Goal: Transaction & Acquisition: Download file/media

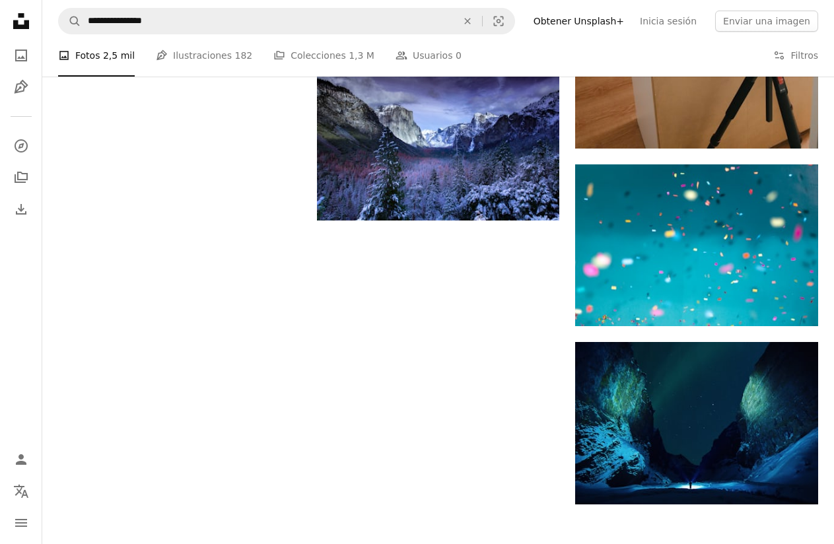
scroll to position [1520, 0]
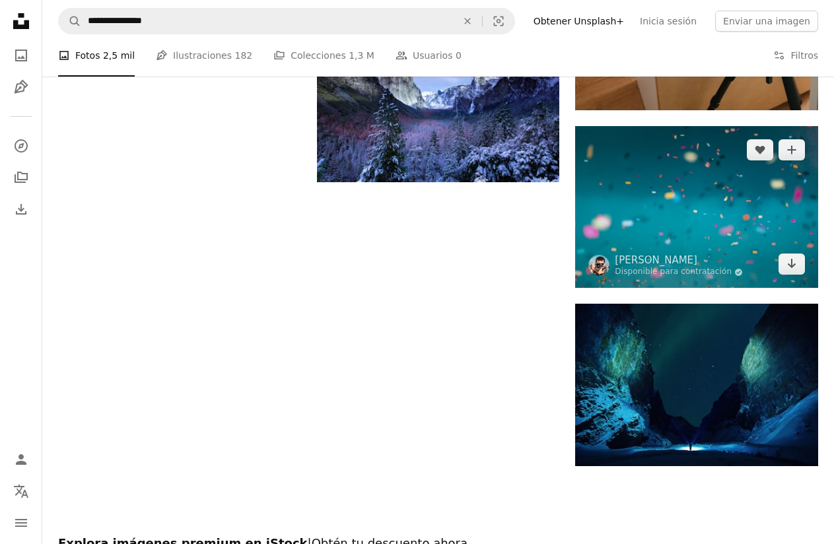
click at [608, 223] on img at bounding box center [696, 207] width 243 height 162
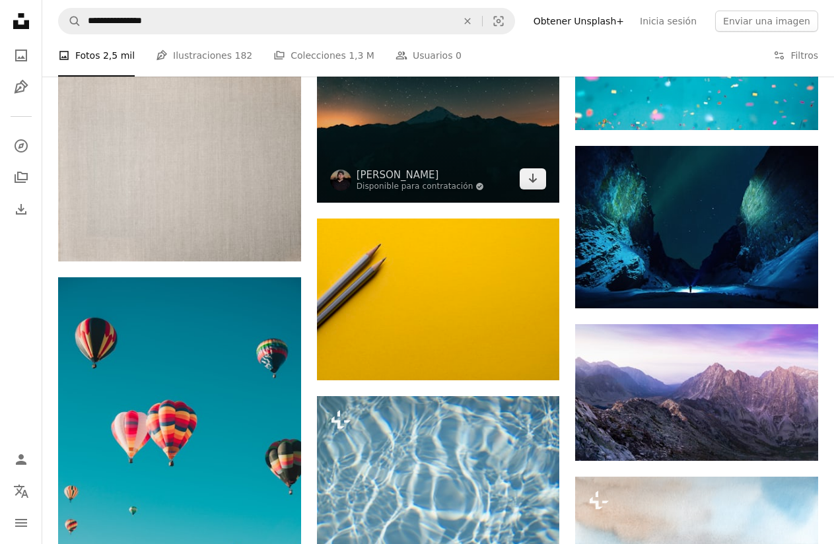
scroll to position [1718, 0]
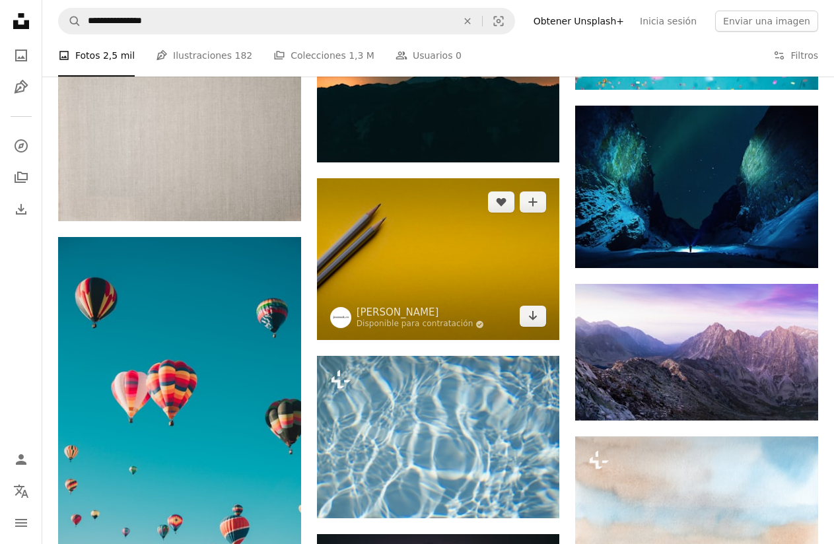
click at [383, 250] on img at bounding box center [438, 259] width 243 height 162
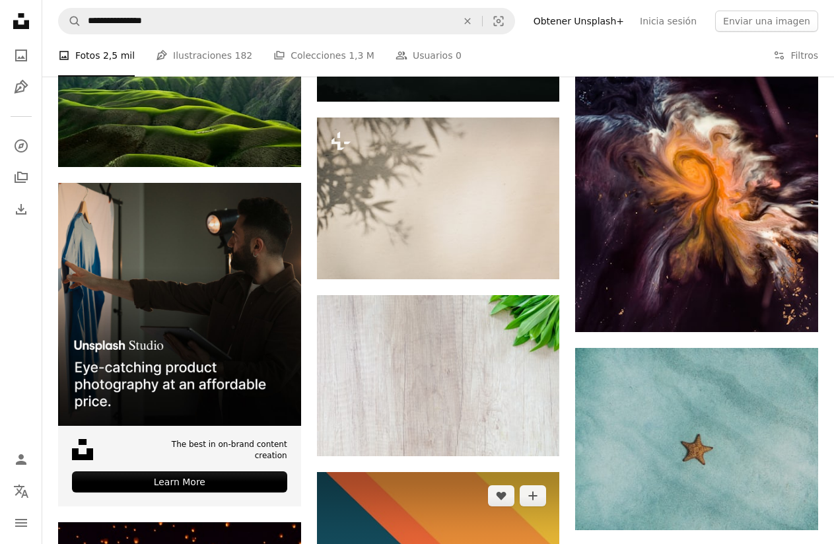
scroll to position [2511, 0]
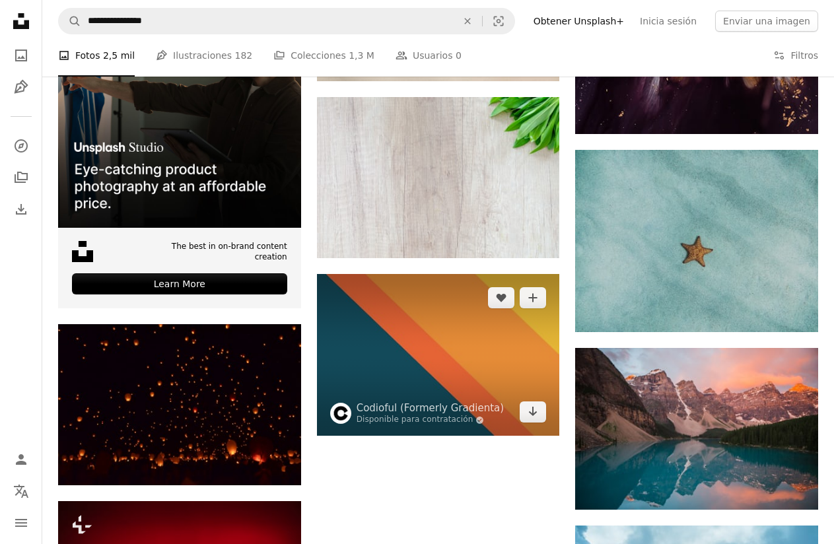
click at [391, 365] on img at bounding box center [438, 355] width 243 height 162
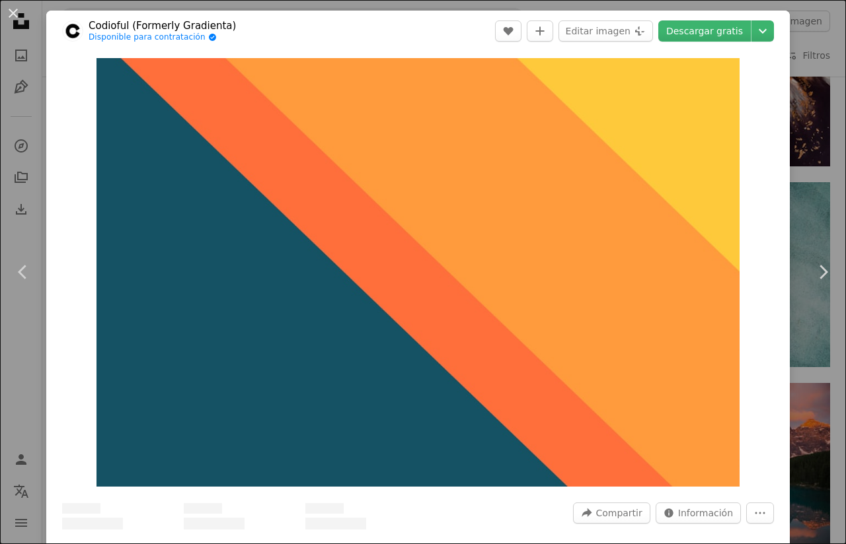
drag, startPoint x: 55, startPoint y: 440, endPoint x: 63, endPoint y: 498, distance: 58.0
click at [55, 440] on div "Zoom in" at bounding box center [417, 273] width 743 height 442
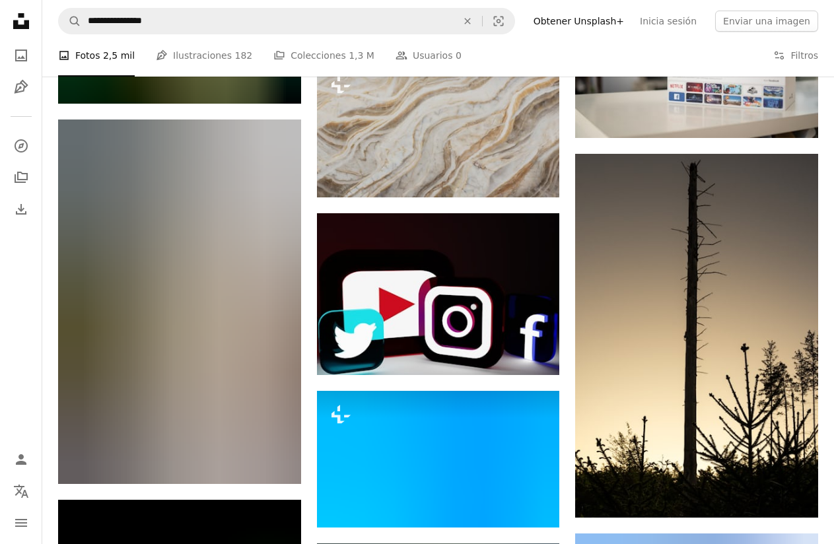
scroll to position [3502, 0]
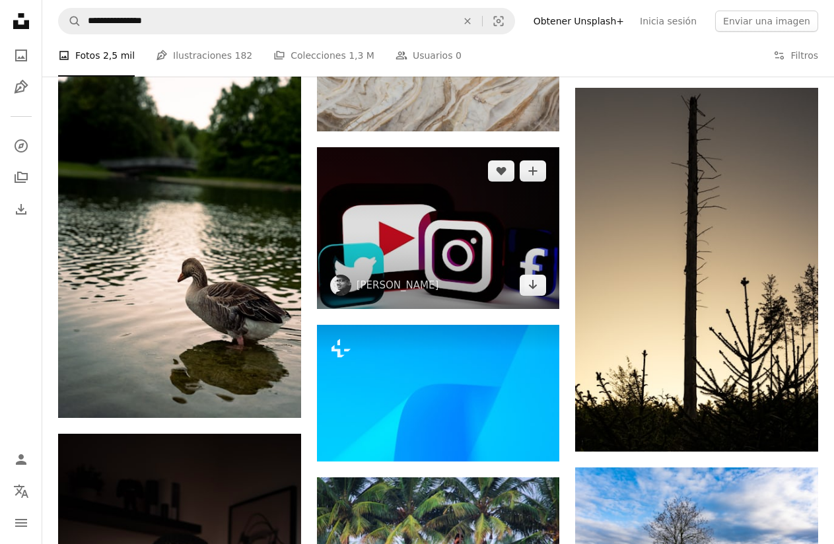
click at [433, 257] on img at bounding box center [438, 228] width 243 height 162
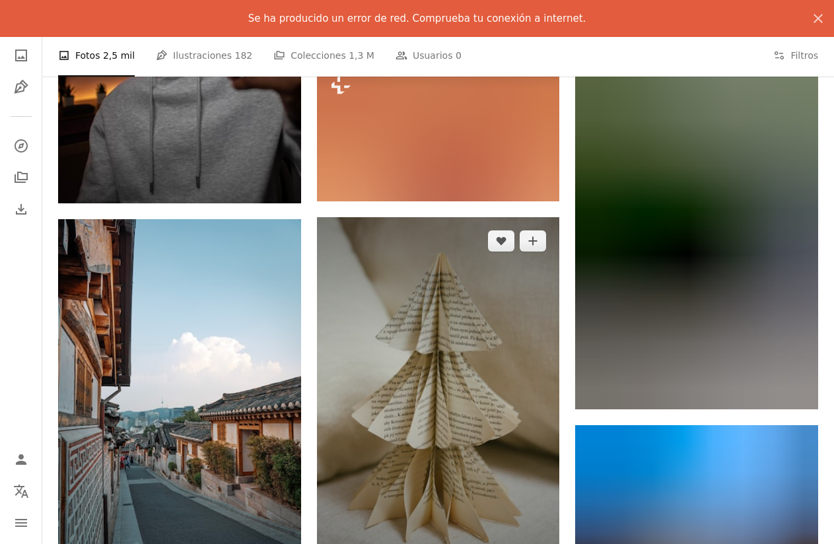
scroll to position [3964, 0]
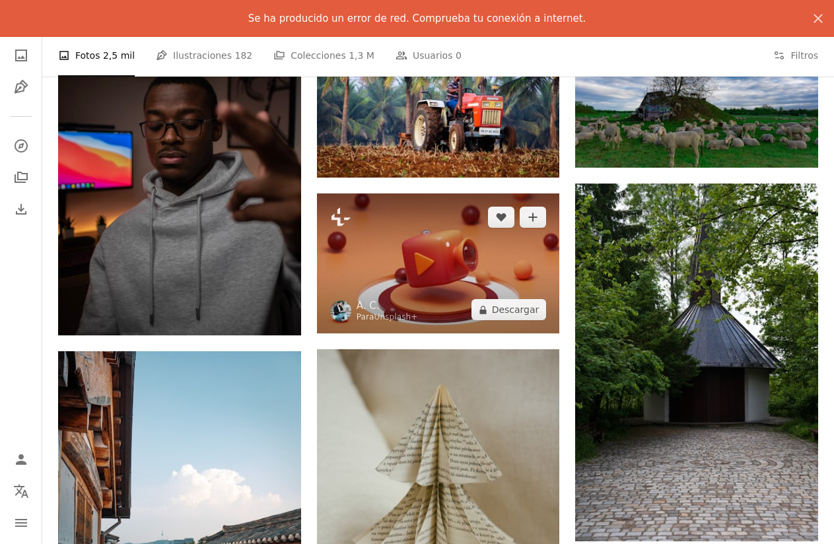
click at [417, 279] on img at bounding box center [438, 264] width 243 height 140
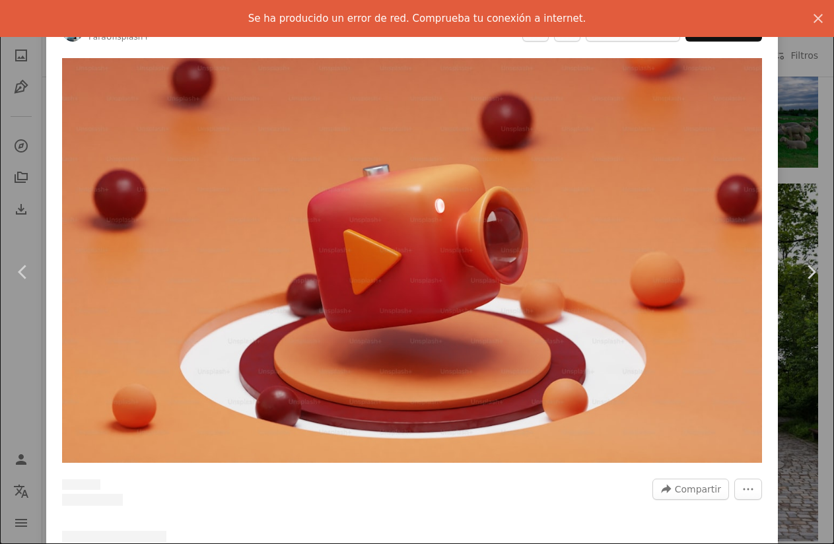
click at [417, 279] on img "Ampliar en esta imagen" at bounding box center [412, 260] width 700 height 405
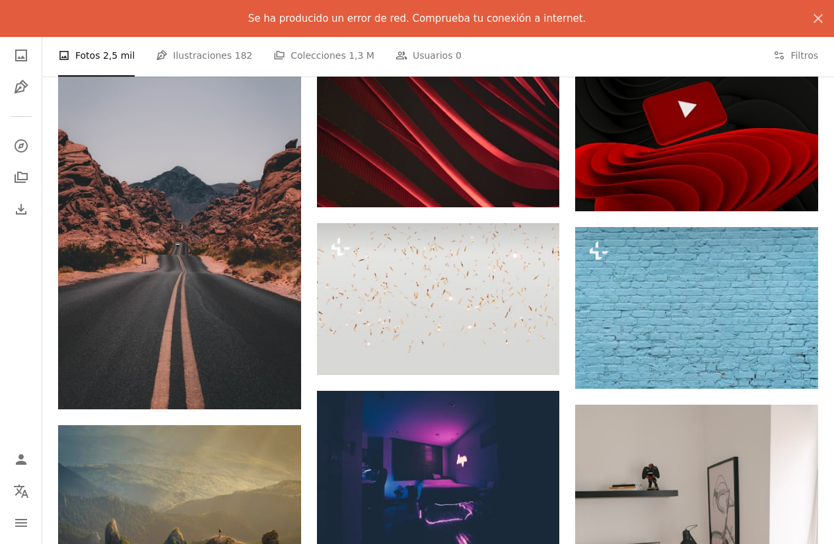
scroll to position [1123, 0]
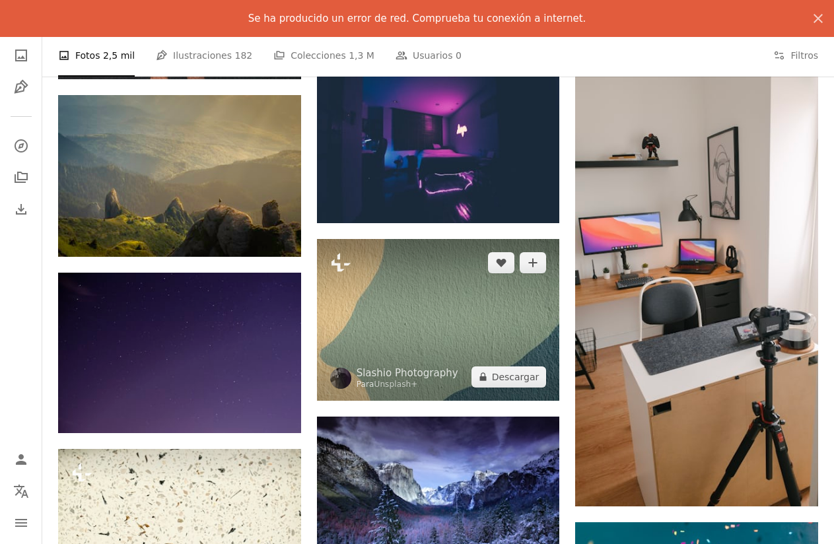
click at [400, 288] on img at bounding box center [438, 320] width 243 height 162
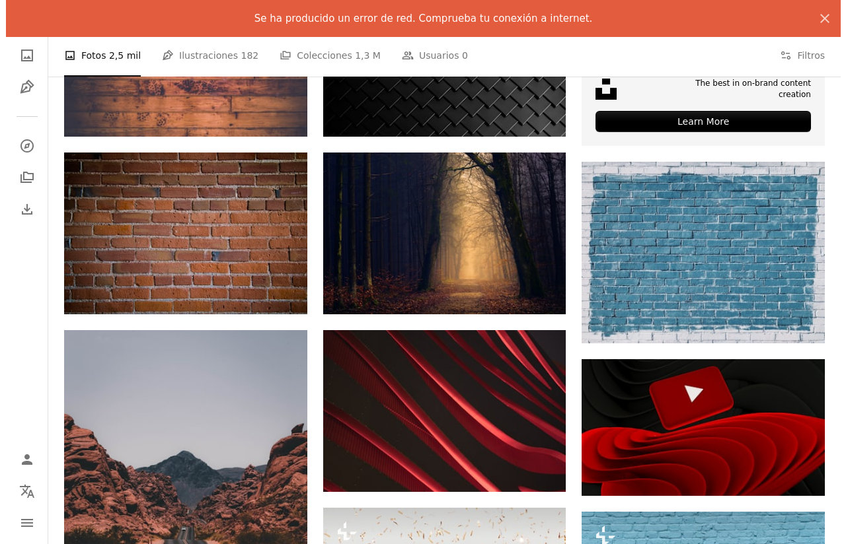
scroll to position [462, 0]
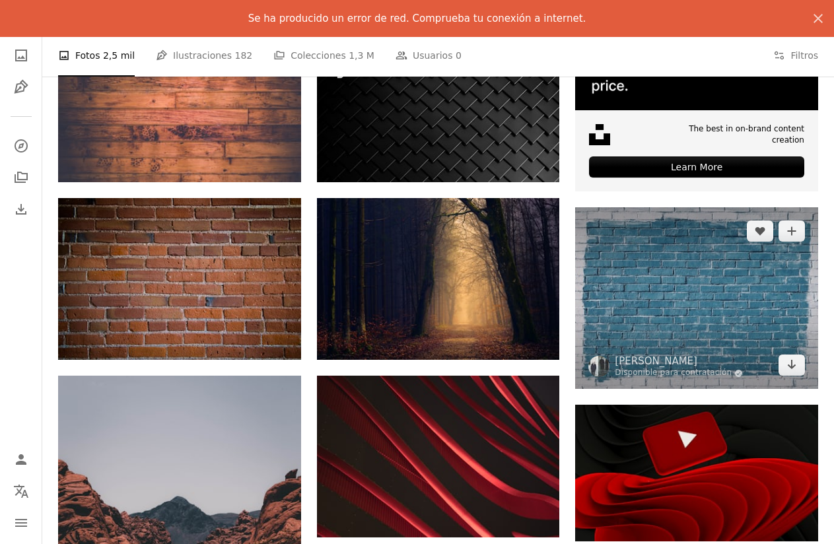
click at [656, 307] on img at bounding box center [696, 298] width 243 height 182
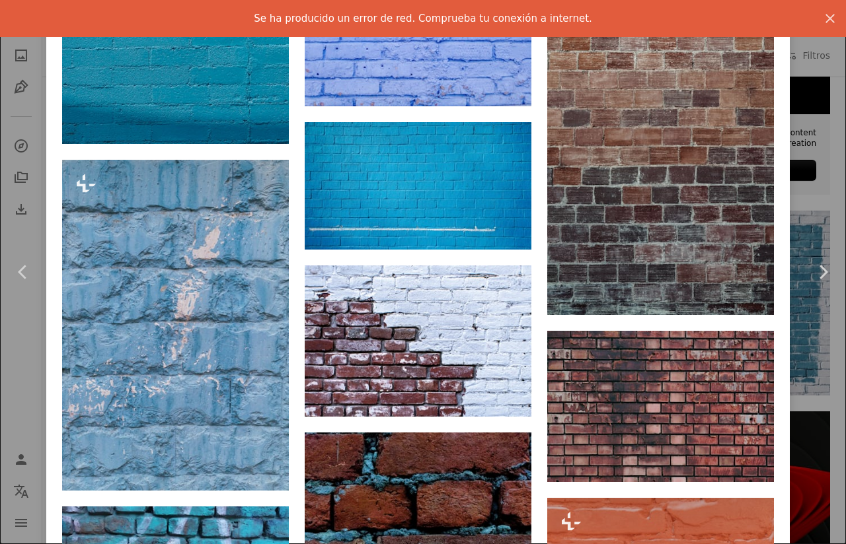
scroll to position [1652, 0]
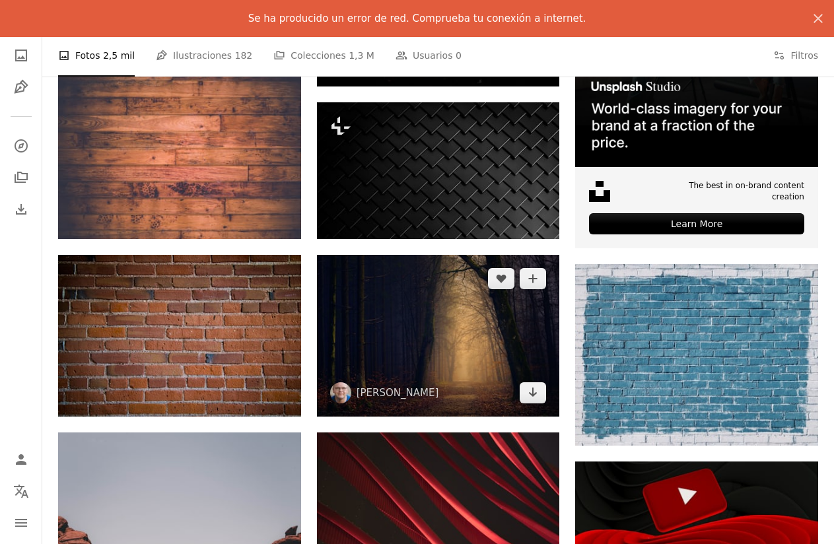
scroll to position [330, 0]
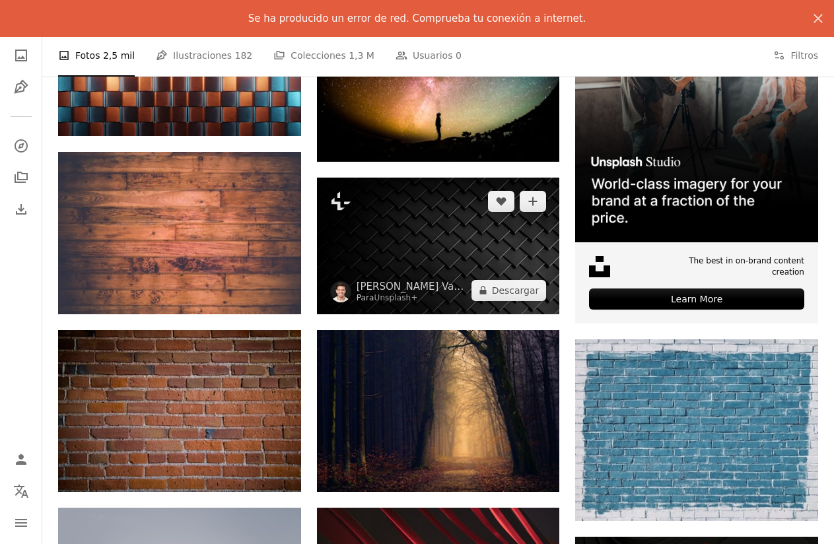
click at [426, 242] on img at bounding box center [438, 246] width 243 height 137
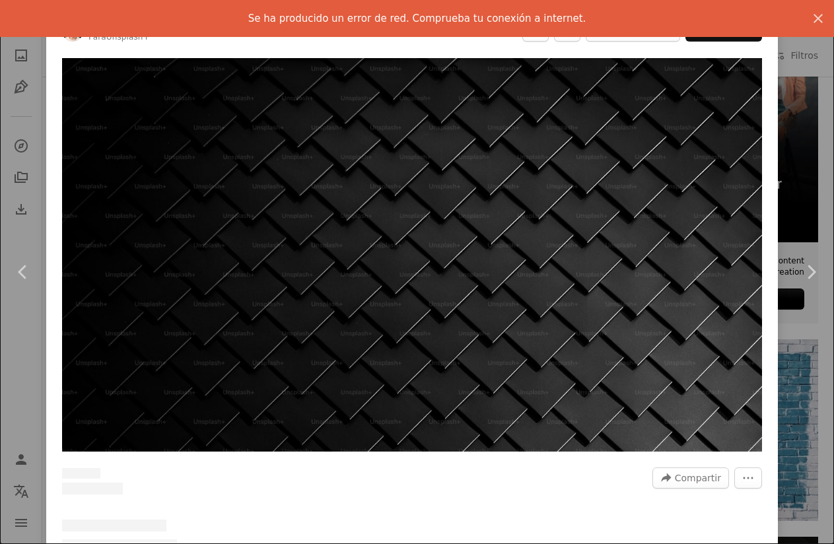
click at [424, 518] on div at bounding box center [412, 507] width 700 height 21
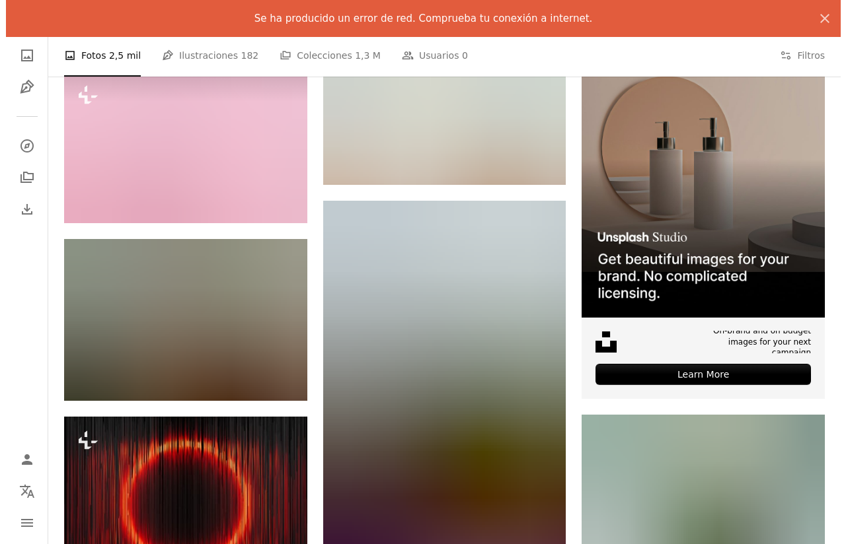
scroll to position [4889, 0]
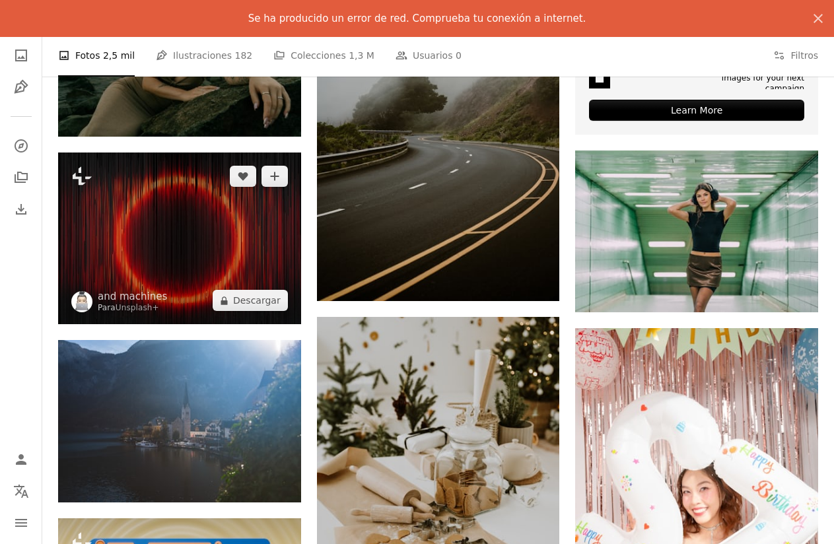
click at [213, 239] on img at bounding box center [179, 239] width 243 height 172
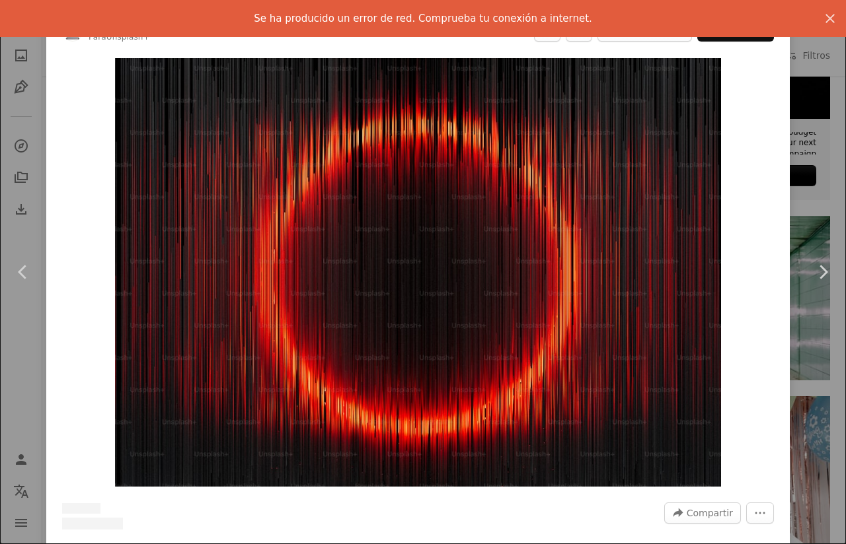
click at [467, 535] on div at bounding box center [418, 542] width 712 height 21
click at [60, 314] on div "Zoom in" at bounding box center [417, 273] width 743 height 442
